Goal: Task Accomplishment & Management: Use online tool/utility

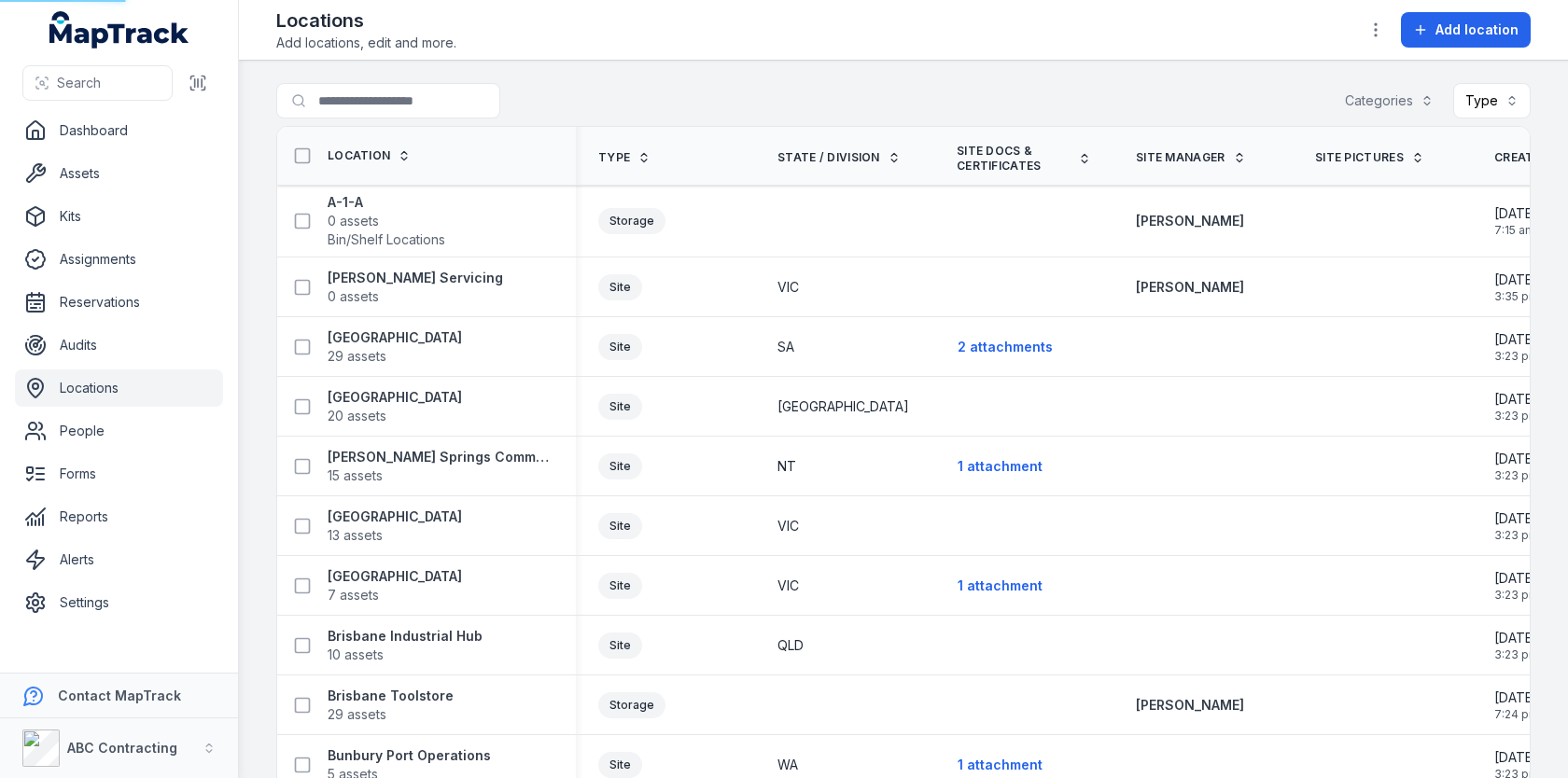
scroll to position [1177, 0]
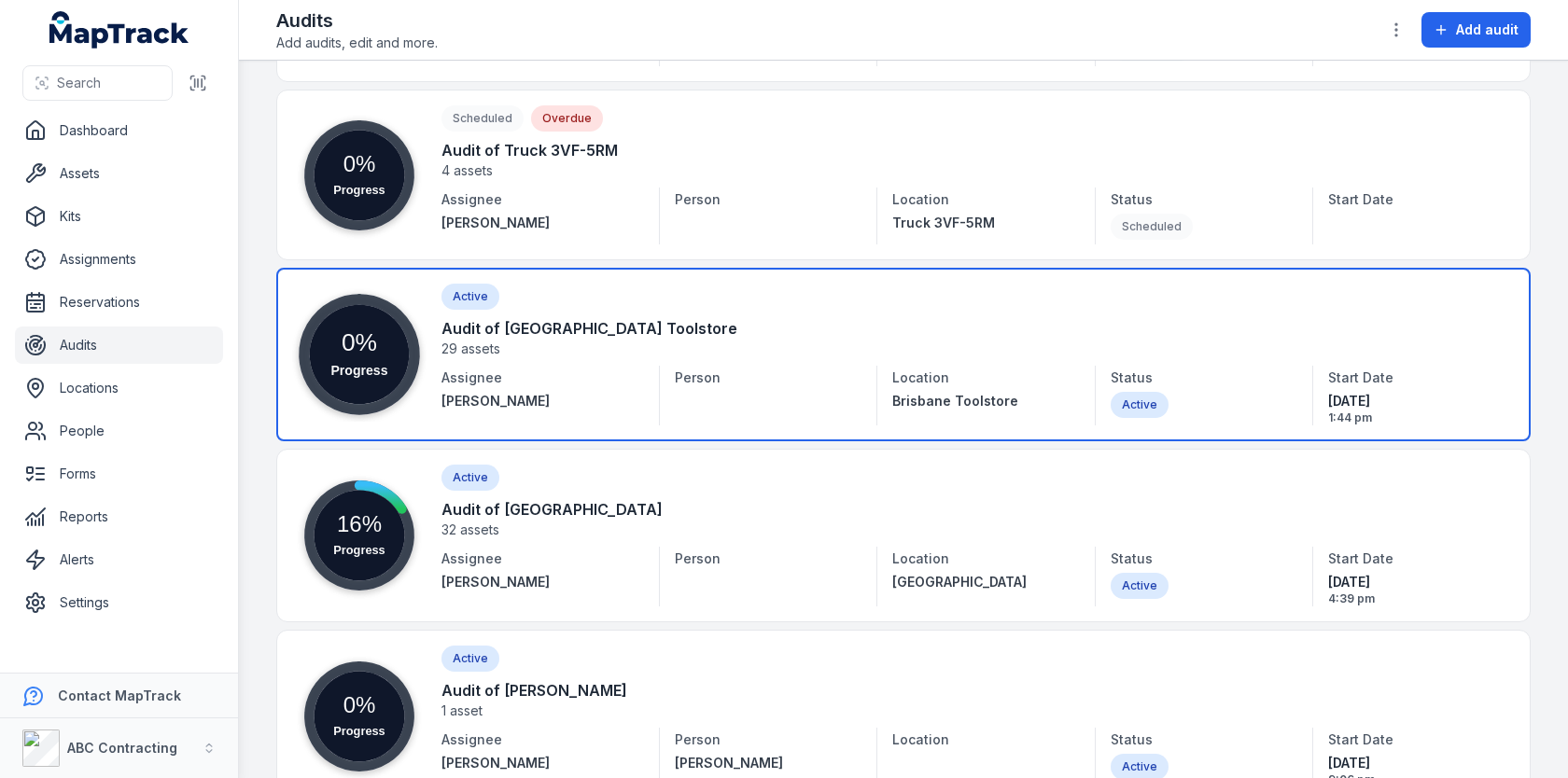
scroll to position [1821, 0]
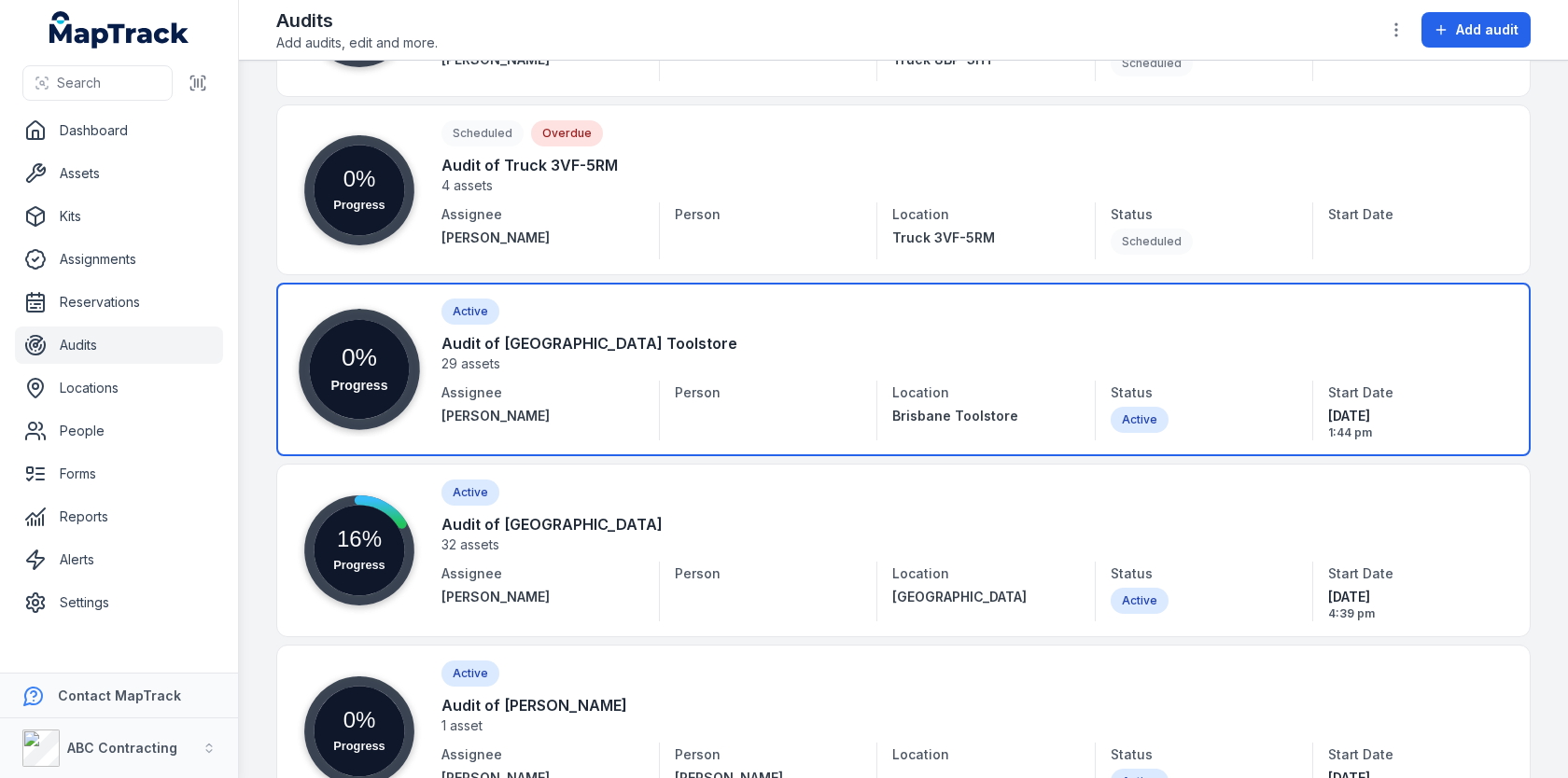
click at [777, 323] on link at bounding box center [903, 369] width 1255 height 173
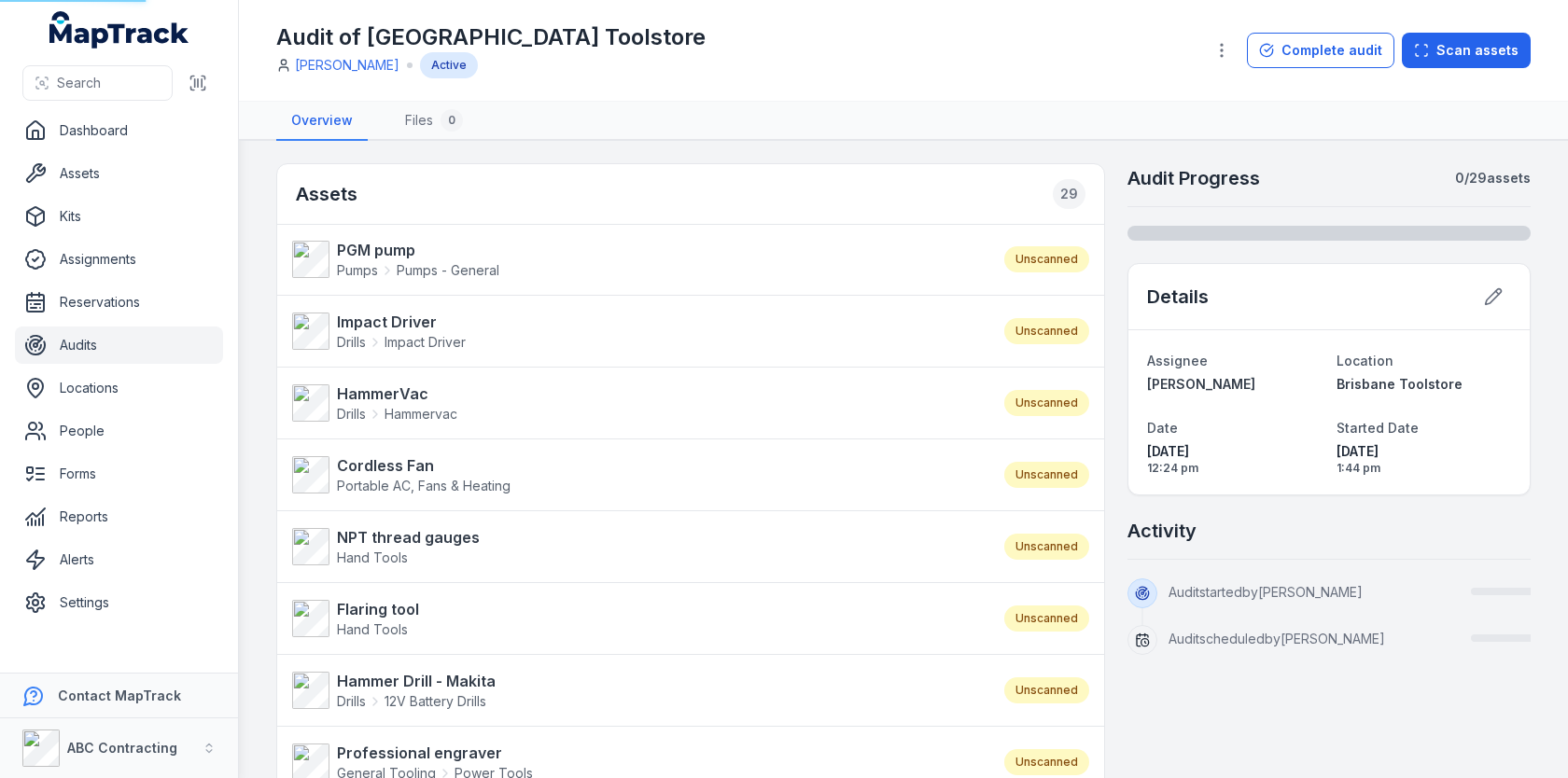
click at [731, 491] on li "Cordless Fan Portable AC, Fans & Heating Unscanned" at bounding box center [690, 475] width 827 height 73
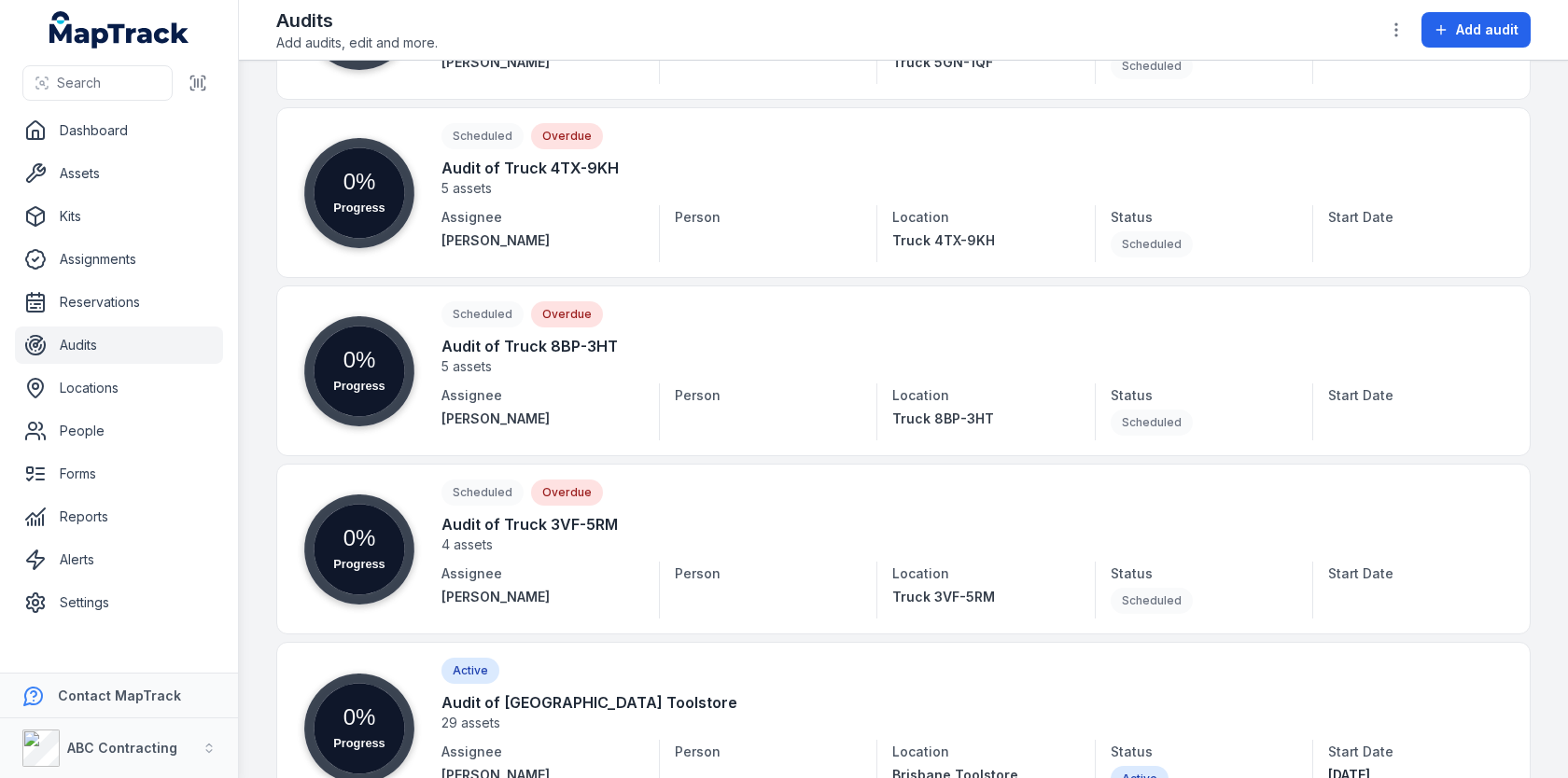
scroll to position [1880, 0]
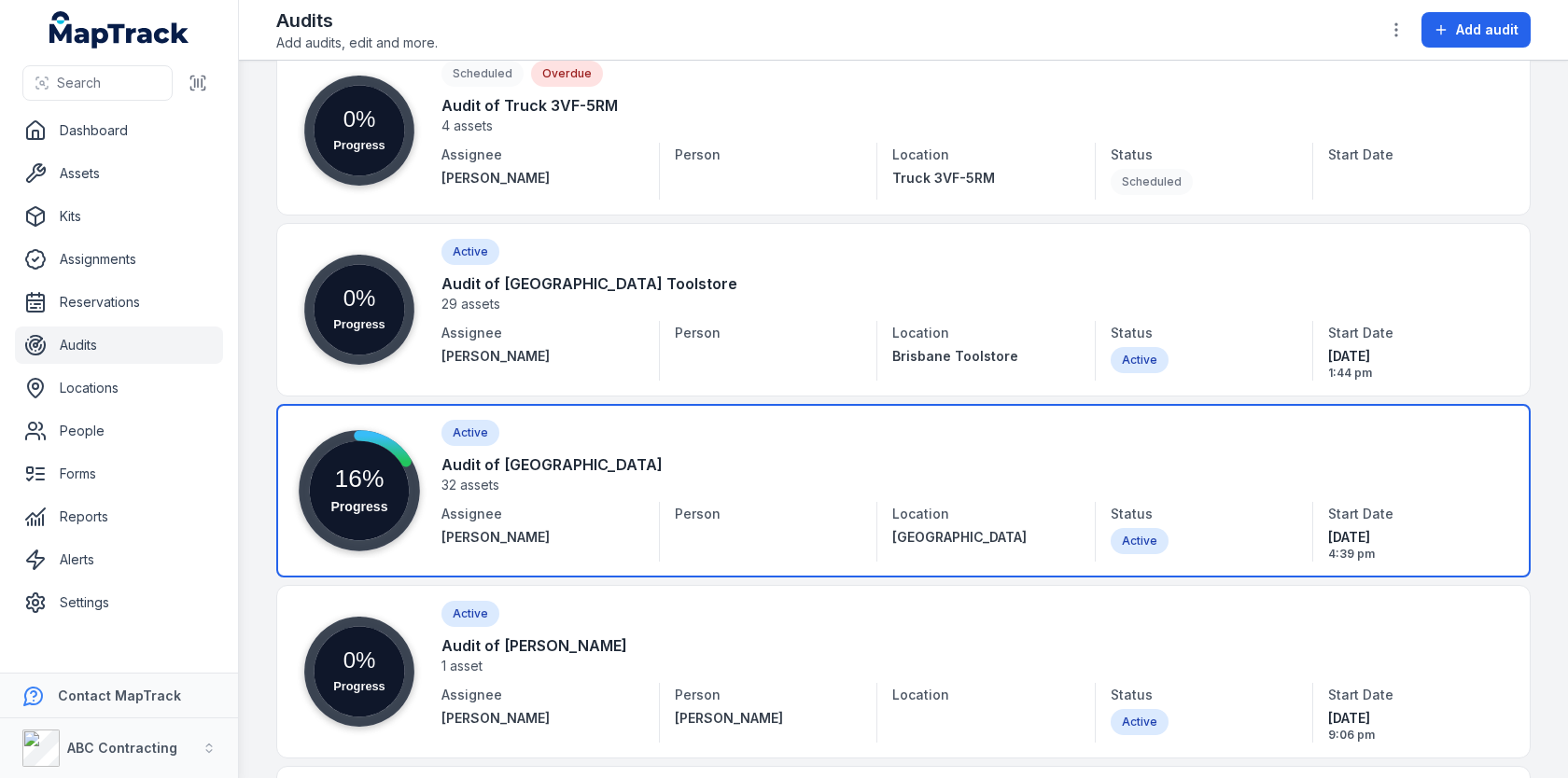
click at [781, 441] on link at bounding box center [903, 490] width 1255 height 173
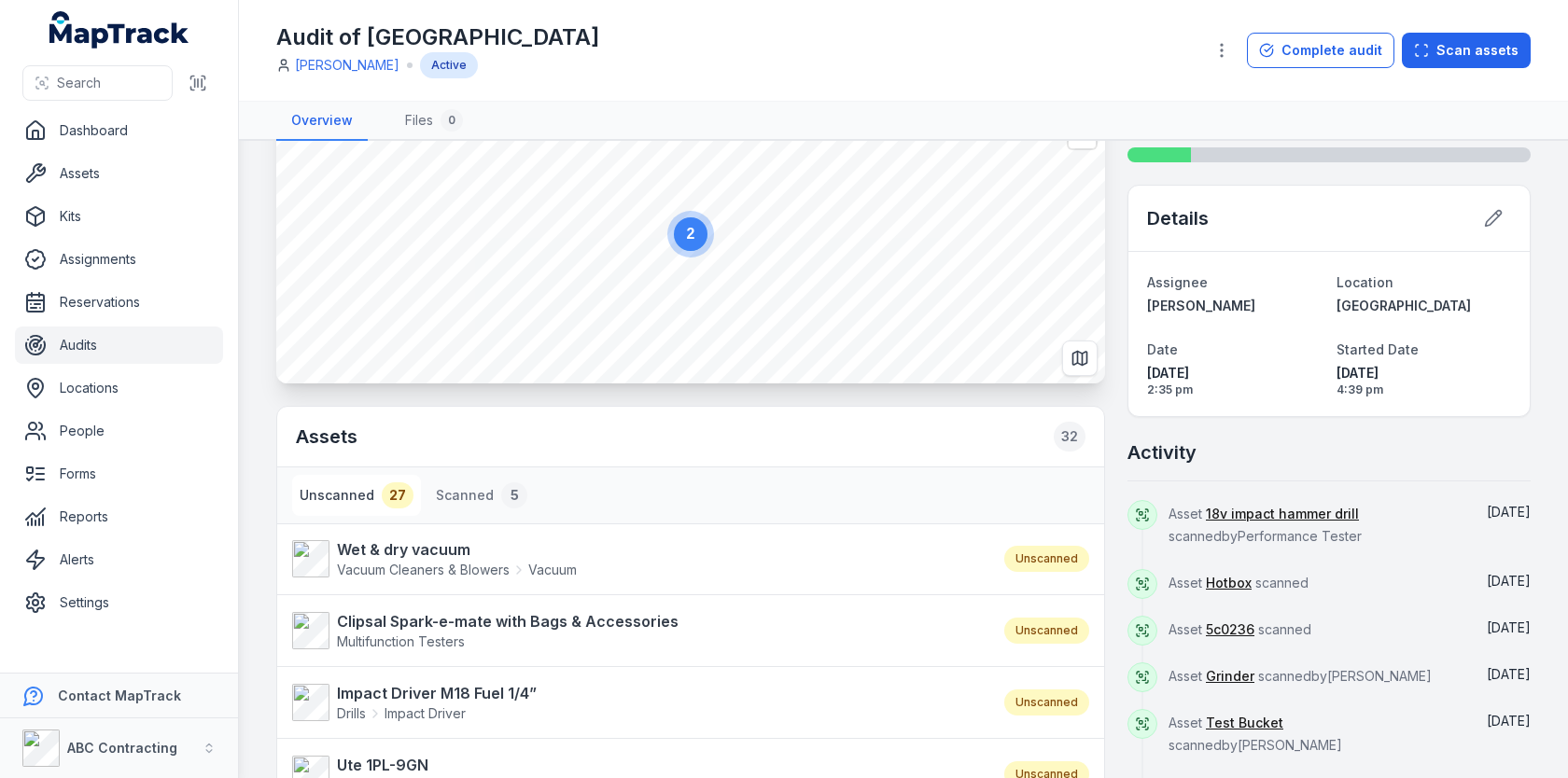
scroll to position [81, 0]
click at [460, 487] on button "Scanned 5" at bounding box center [482, 493] width 106 height 41
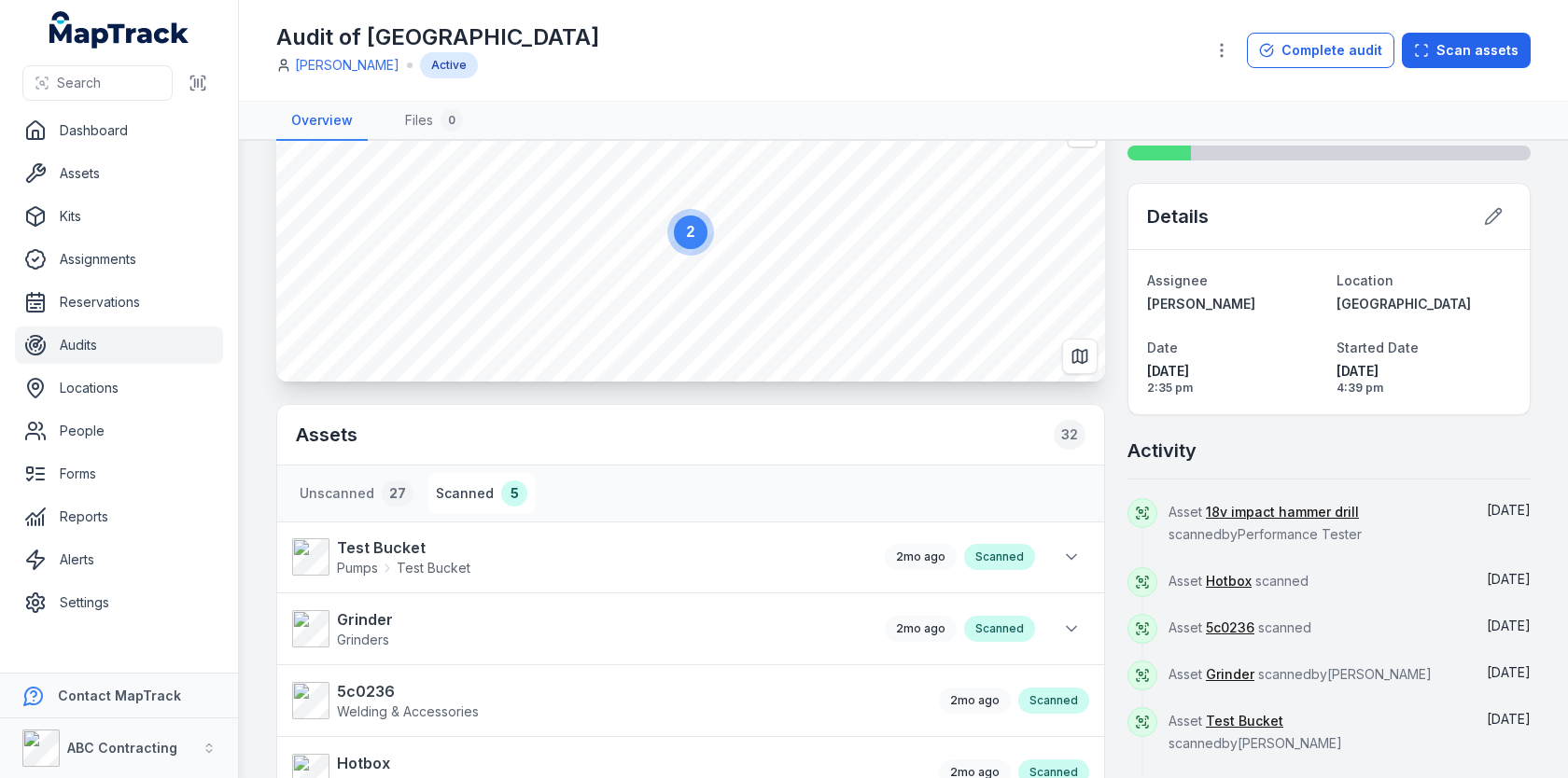
scroll to position [232, 0]
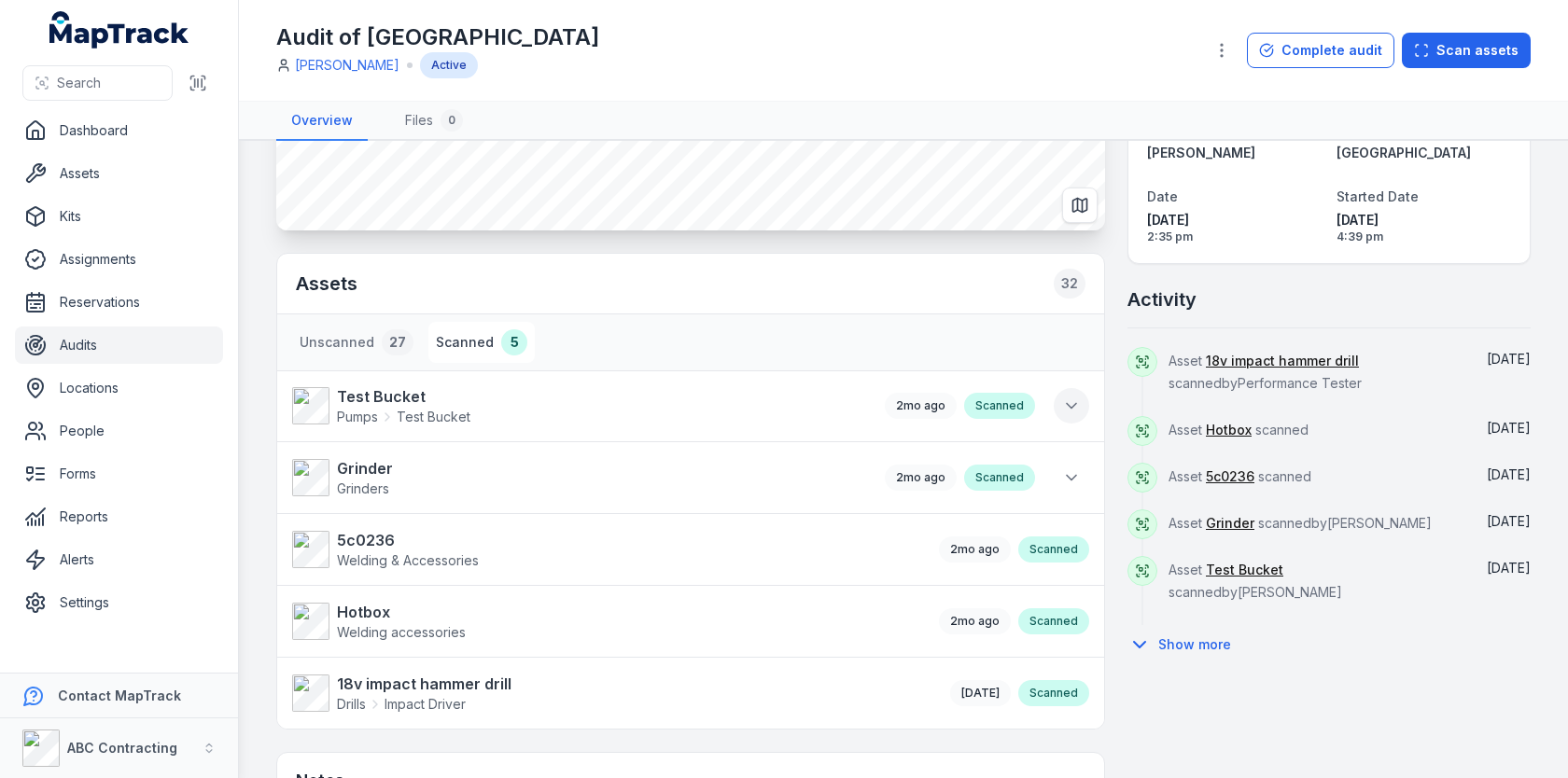
click at [1079, 415] on button at bounding box center [1072, 406] width 36 height 36
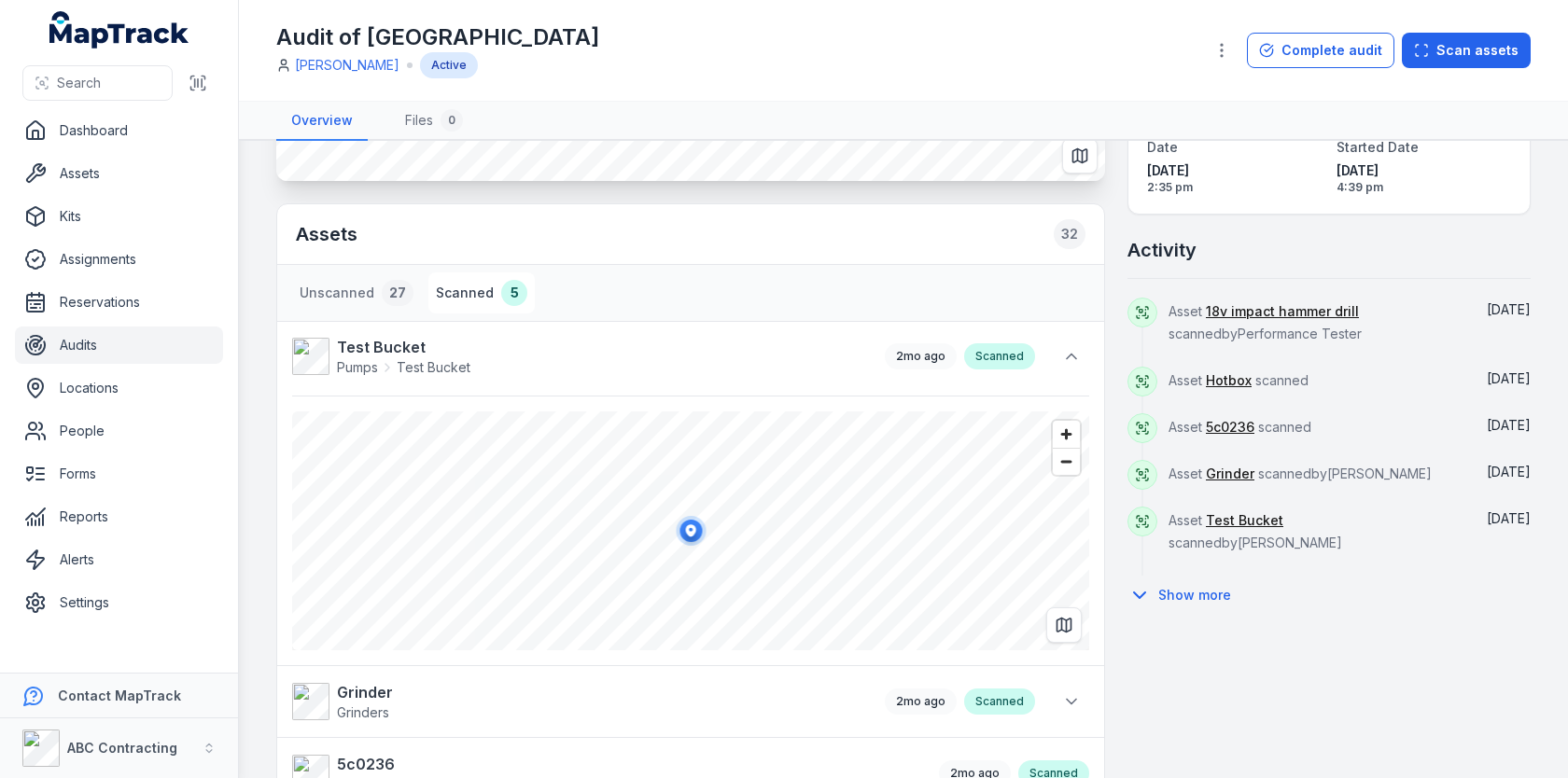
scroll to position [294, 0]
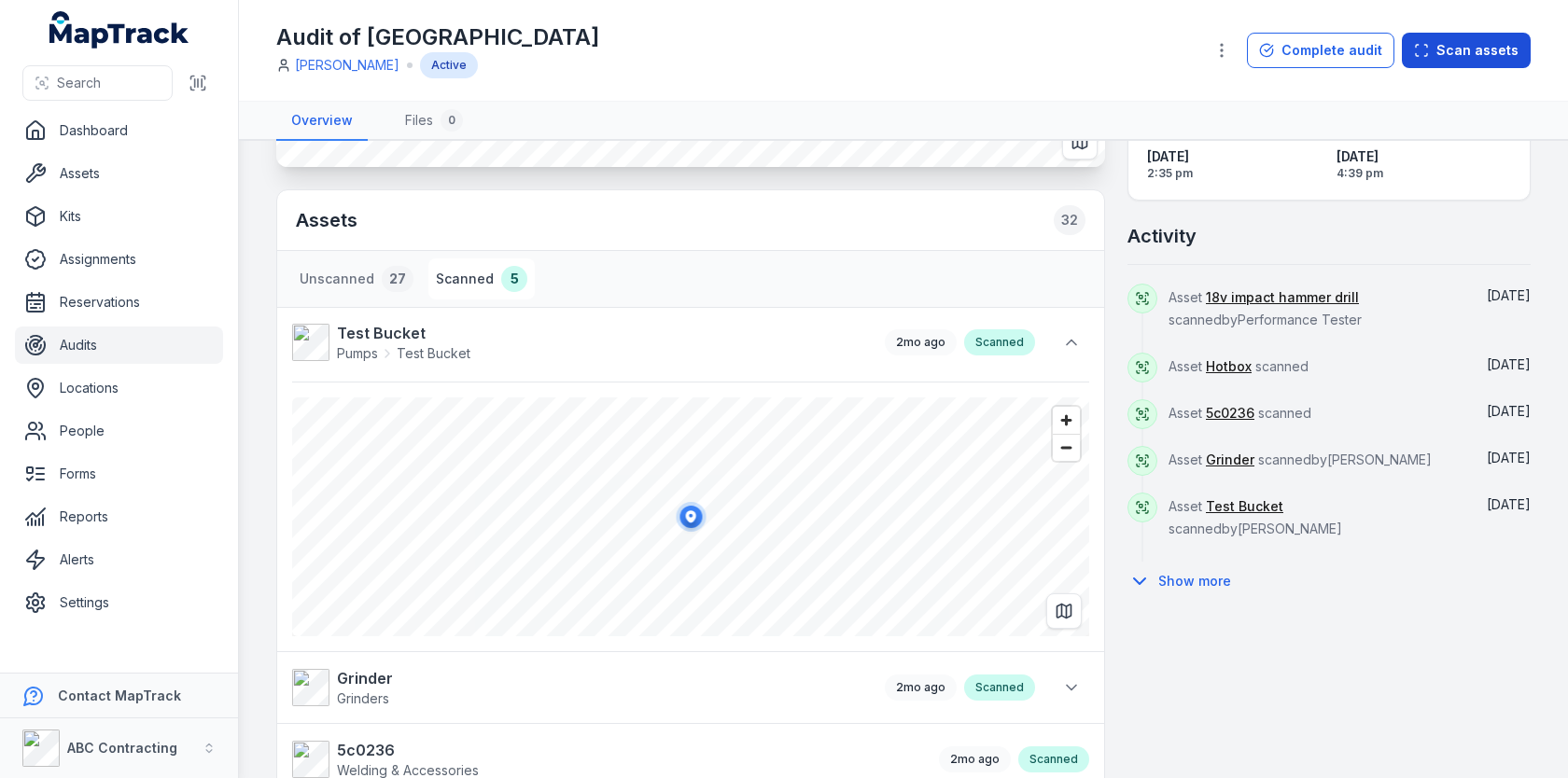
click at [1451, 51] on button "Scan assets" at bounding box center [1466, 51] width 128 height 36
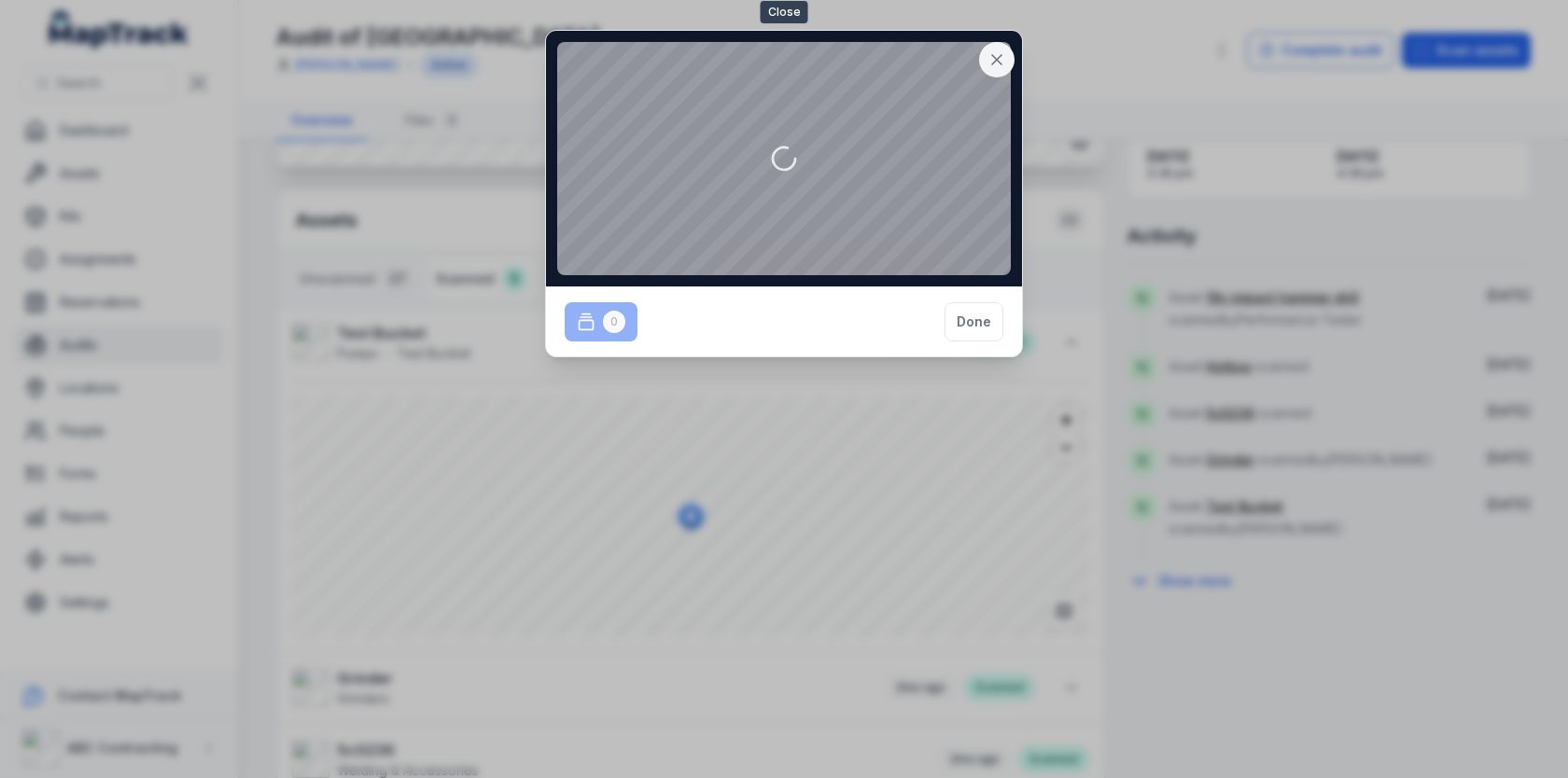
click at [995, 57] on icon at bounding box center [996, 60] width 19 height 19
